Goal: Information Seeking & Learning: Learn about a topic

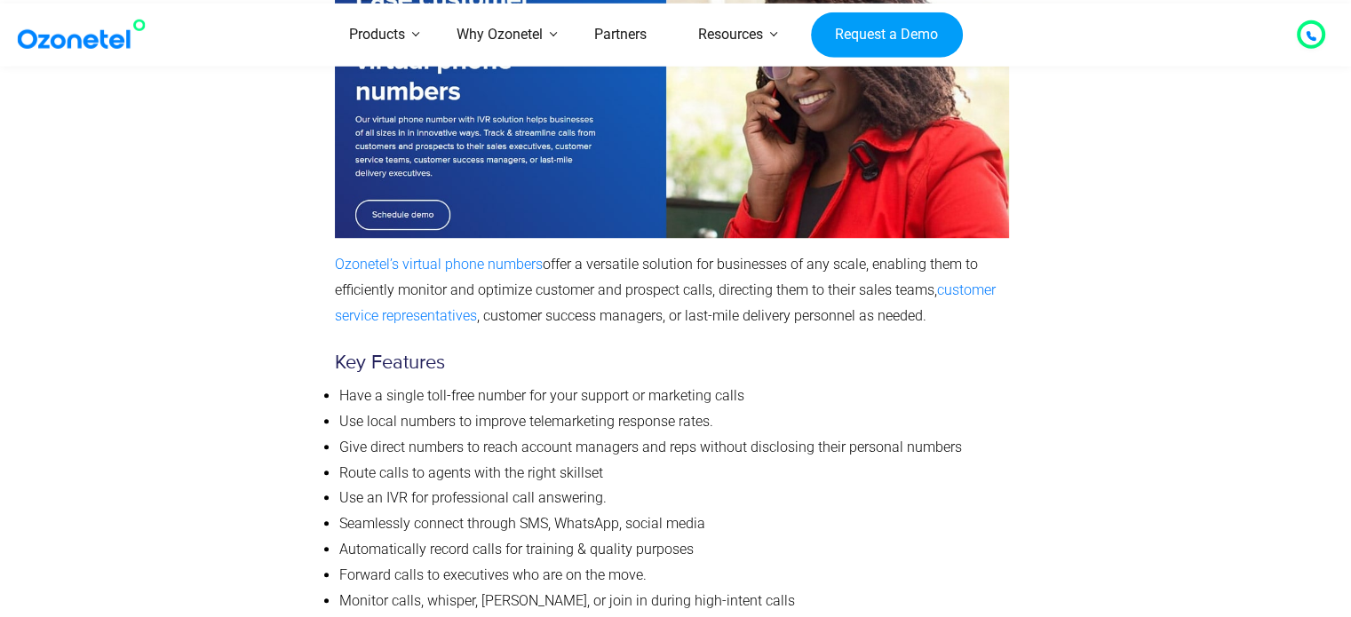
scroll to position [1257, 0]
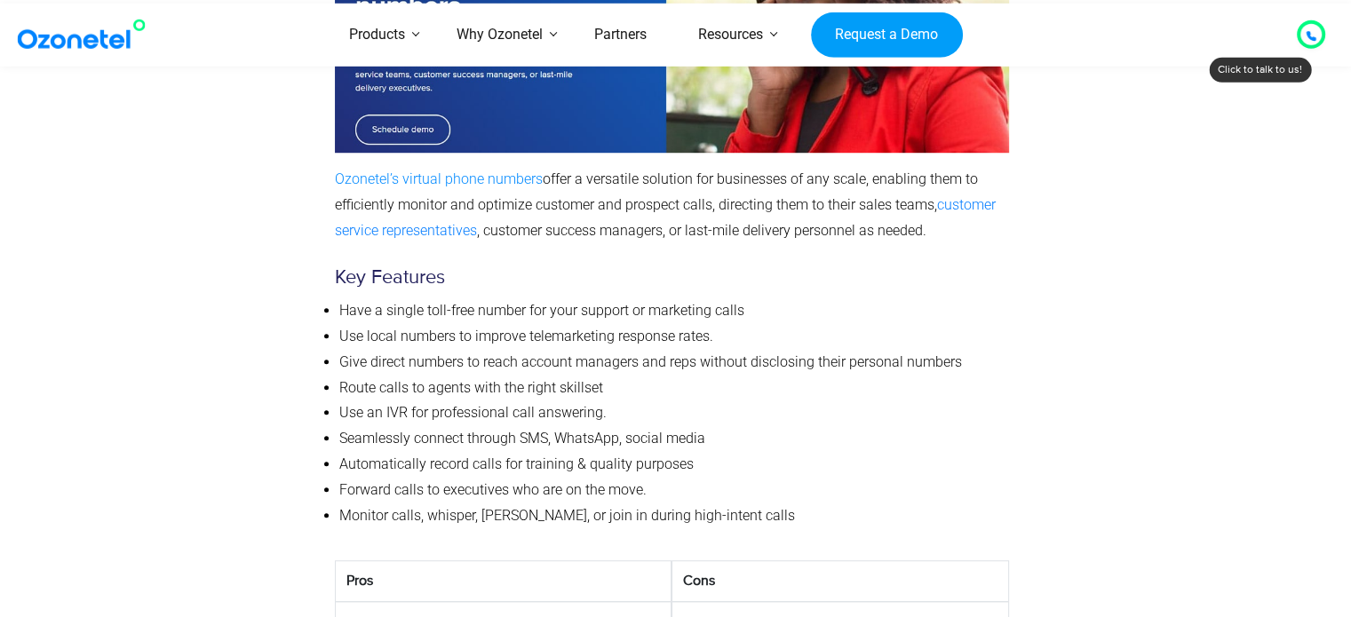
click at [432, 171] on link "Ozonetel’s virtual phone numbers" at bounding box center [439, 179] width 208 height 17
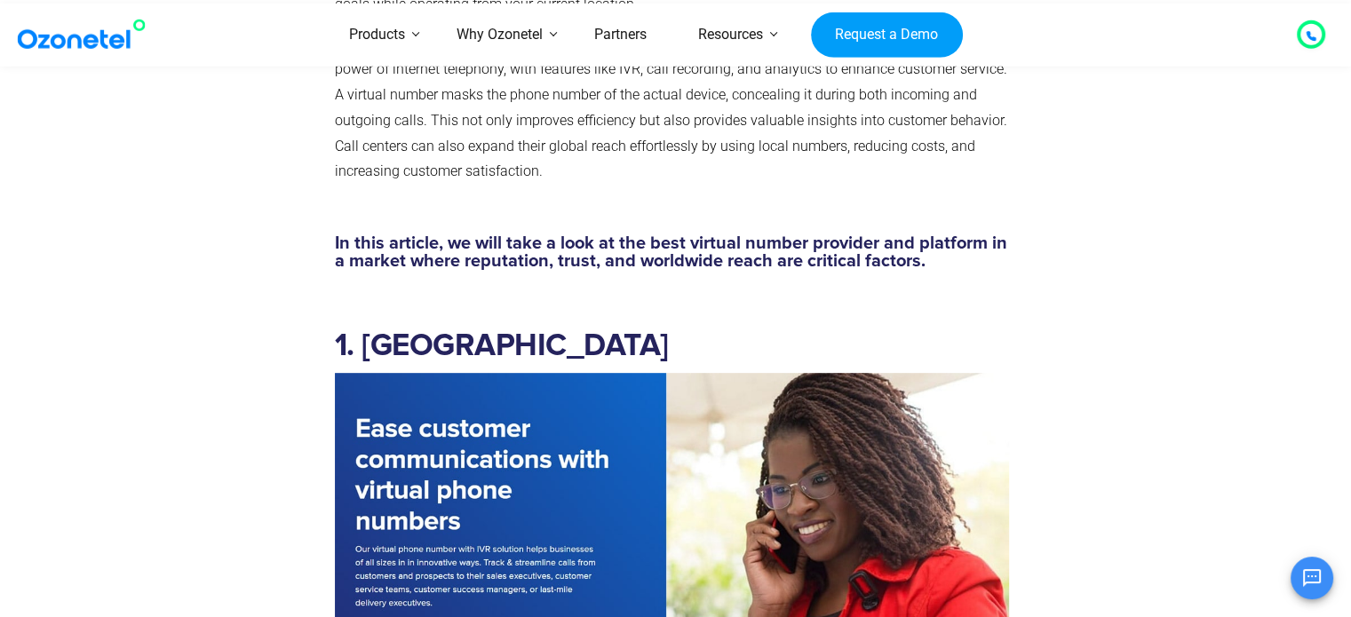
scroll to position [1043, 0]
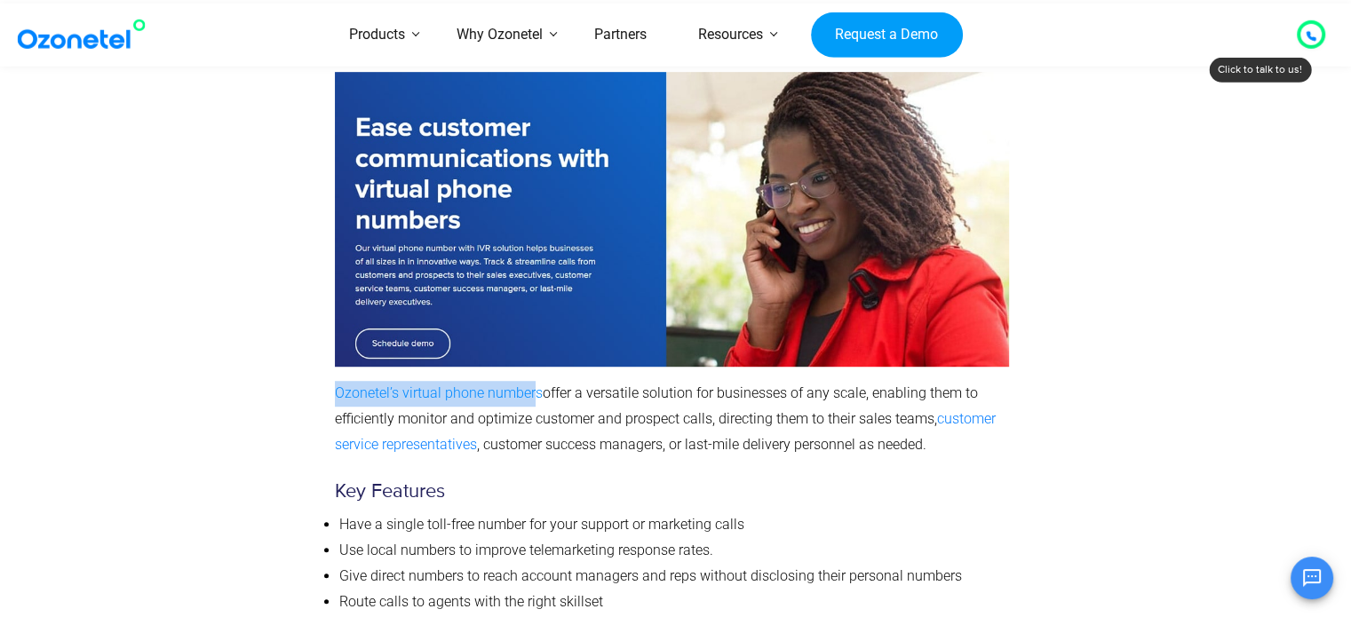
drag, startPoint x: 327, startPoint y: 291, endPoint x: 537, endPoint y: 290, distance: 209.6
click at [537, 290] on div "1. Ozonetel Ozonetel’s virtual phone numbers offer a versatile solution for bus…" at bounding box center [672, 389] width 692 height 752
copy link "Ozonetel’s virtual phone number"
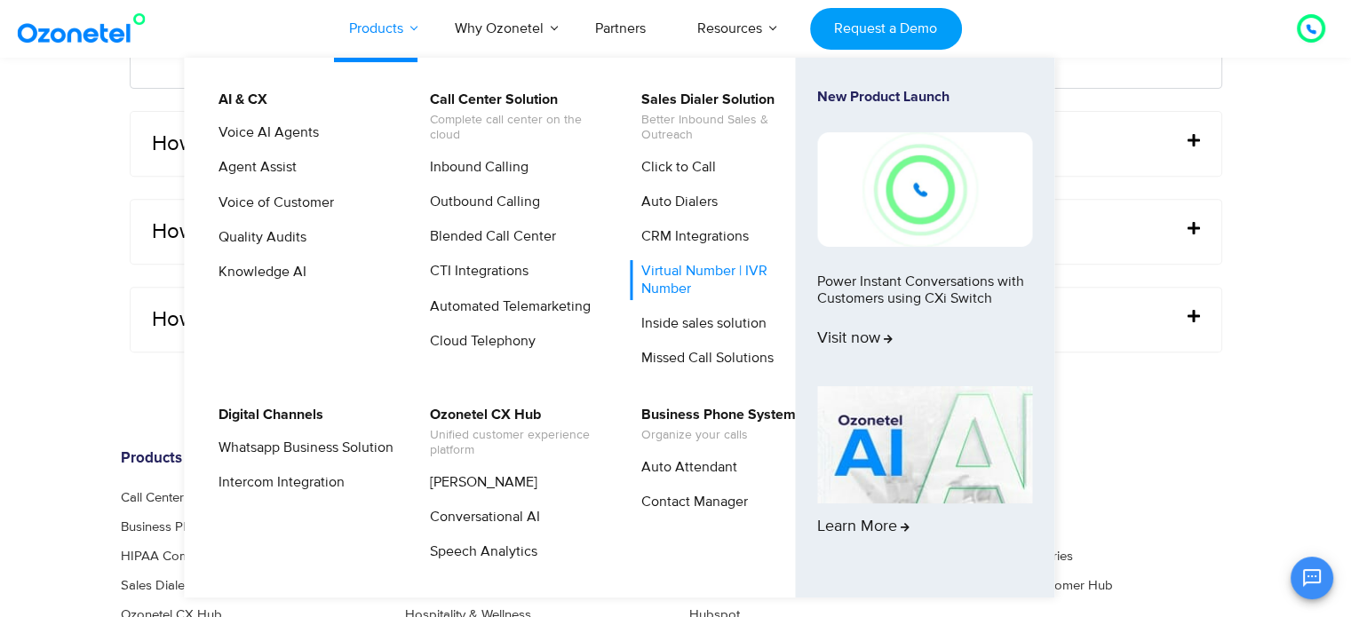
scroll to position [7447, 0]
click at [482, 97] on link "Call Center Solution Complete call center on the cloud" at bounding box center [512, 117] width 189 height 57
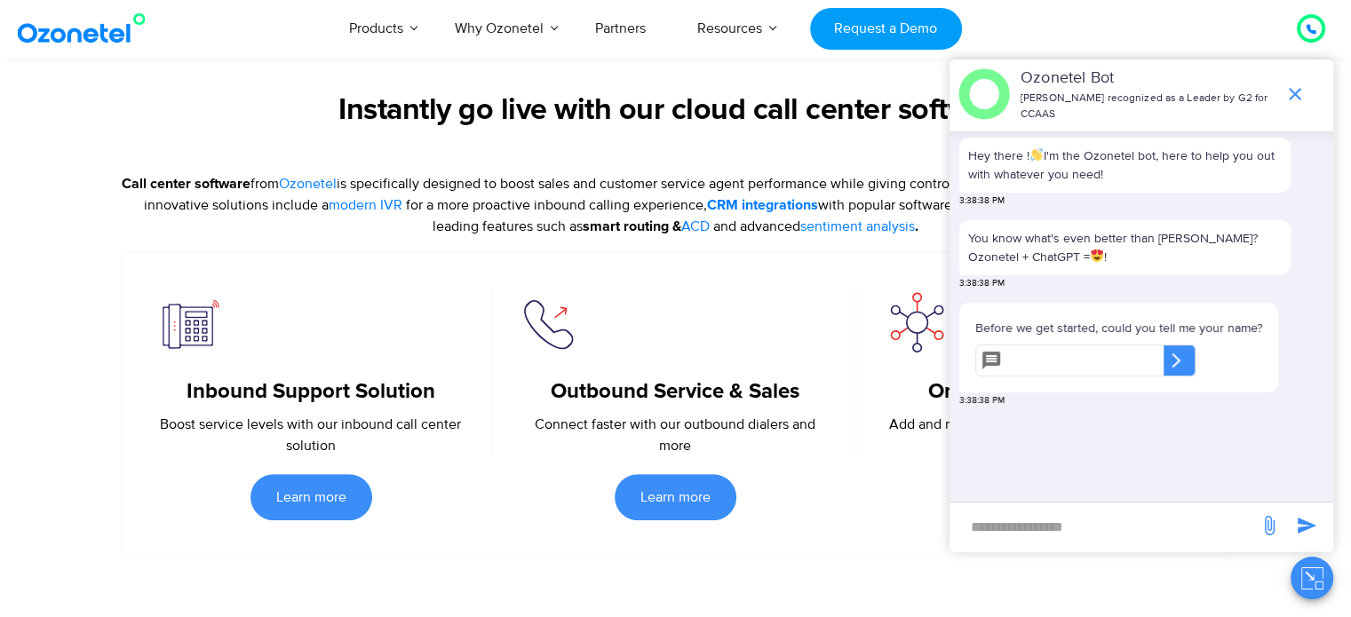
scroll to position [681, 0]
